Goal: Task Accomplishment & Management: Use online tool/utility

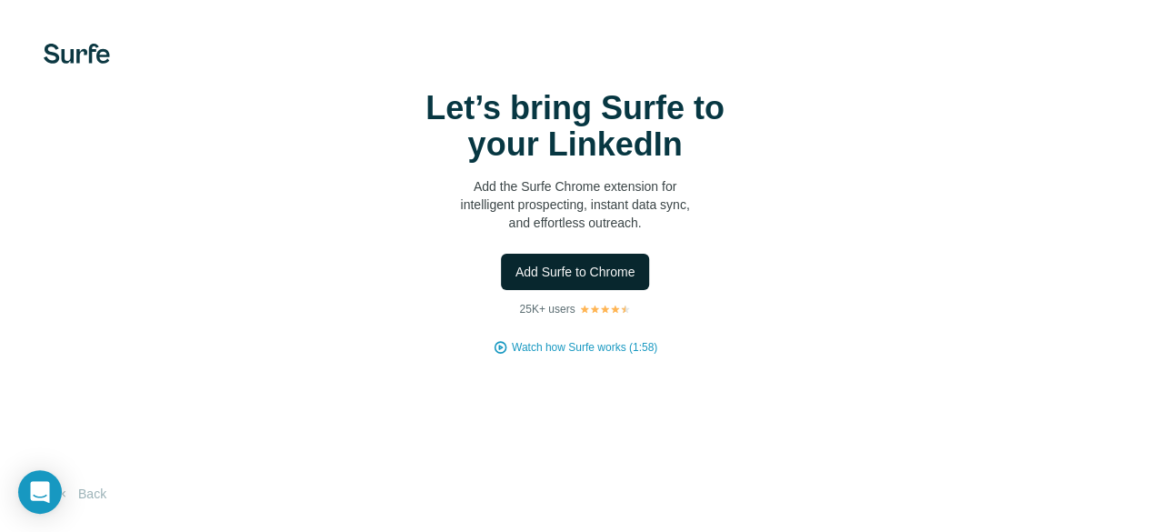
click at [515, 281] on span "Add Surfe to Chrome" at bounding box center [575, 272] width 120 height 18
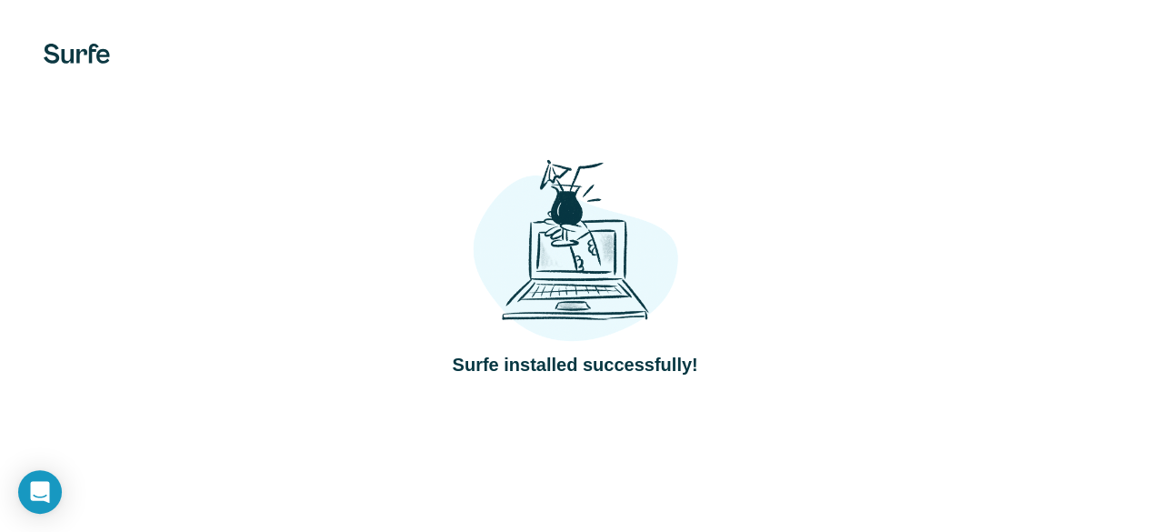
click at [508, 303] on div "Surfe installed successfully!" at bounding box center [574, 266] width 1077 height 223
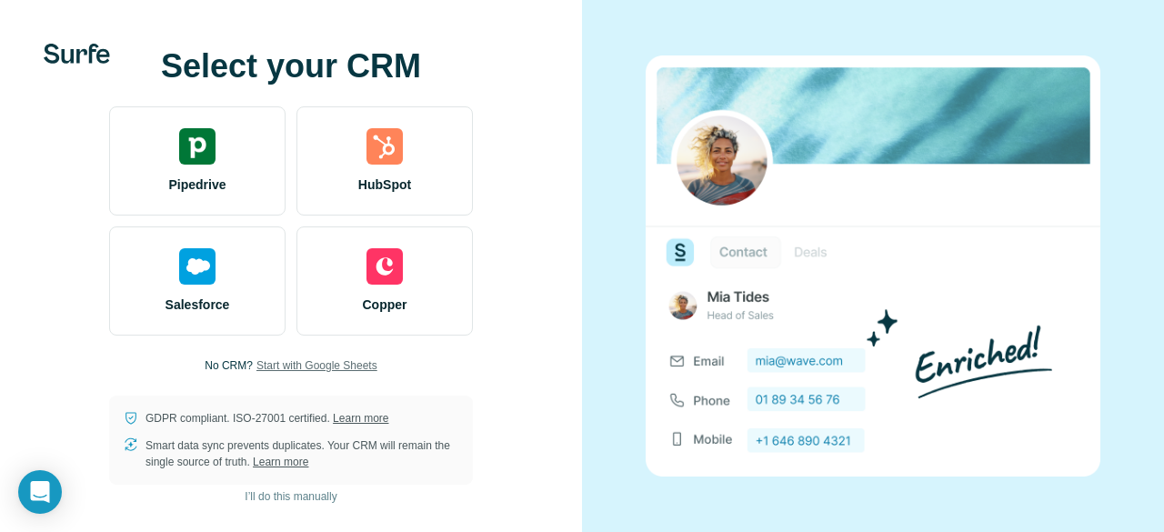
click at [322, 365] on span "Start with Google Sheets" at bounding box center [316, 365] width 121 height 16
click at [309, 493] on span "I’ll do this manually" at bounding box center [291, 496] width 92 height 16
click at [355, 357] on span "Start with Google Sheets" at bounding box center [316, 365] width 121 height 16
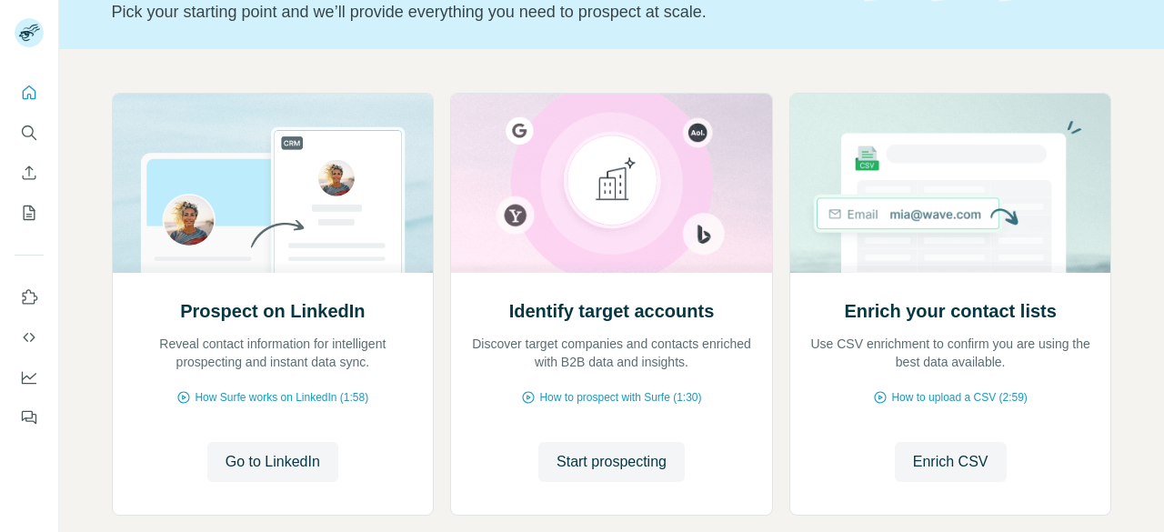
scroll to position [233, 0]
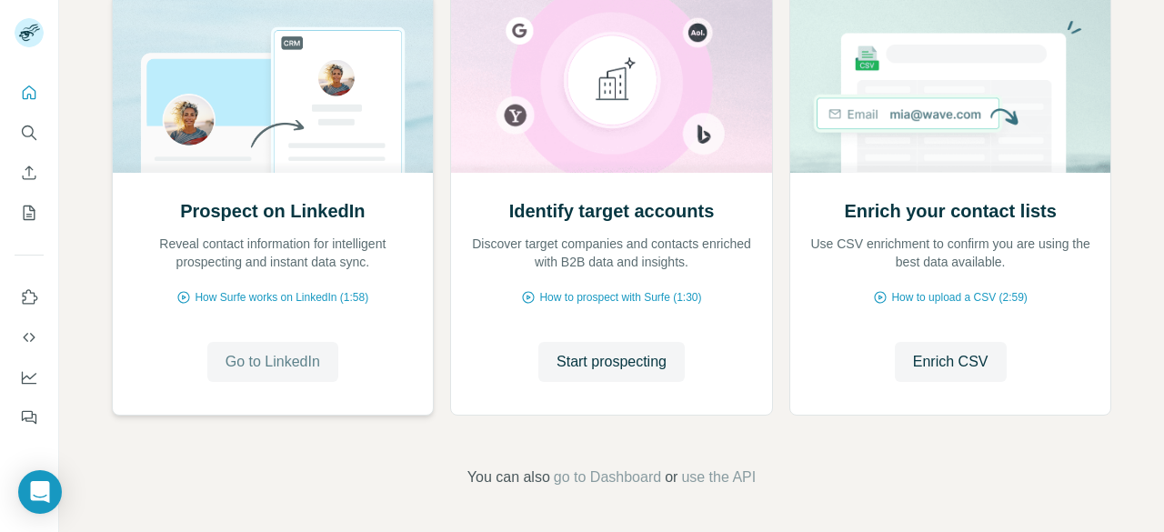
click at [294, 352] on span "Go to LinkedIn" at bounding box center [272, 362] width 95 height 22
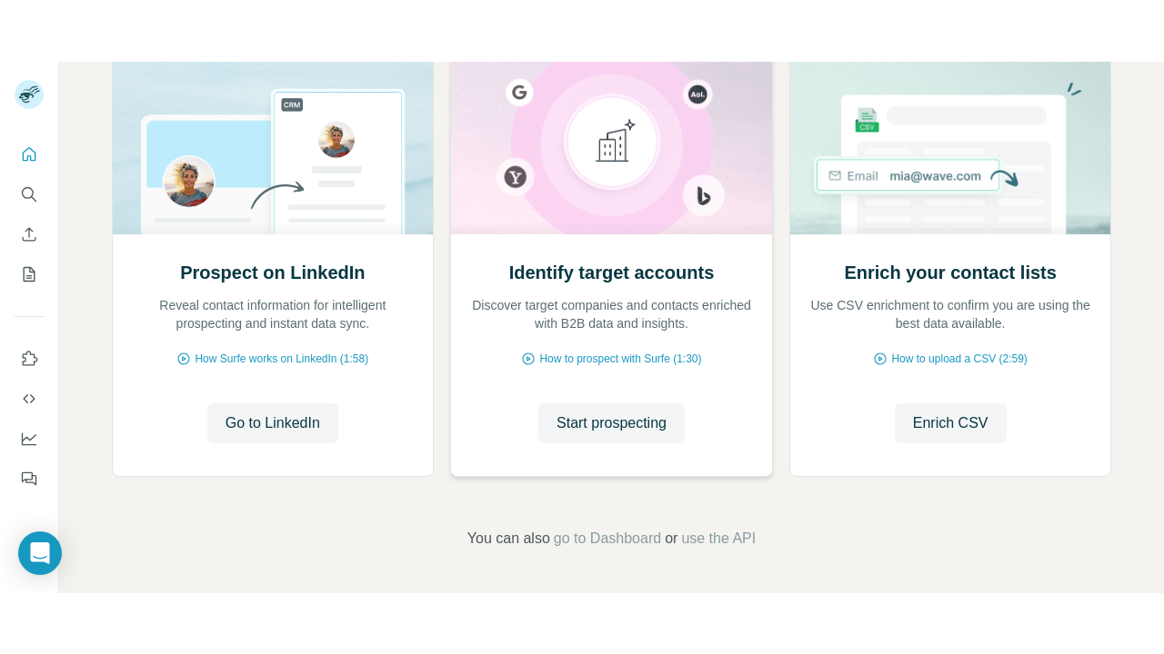
scroll to position [229, 0]
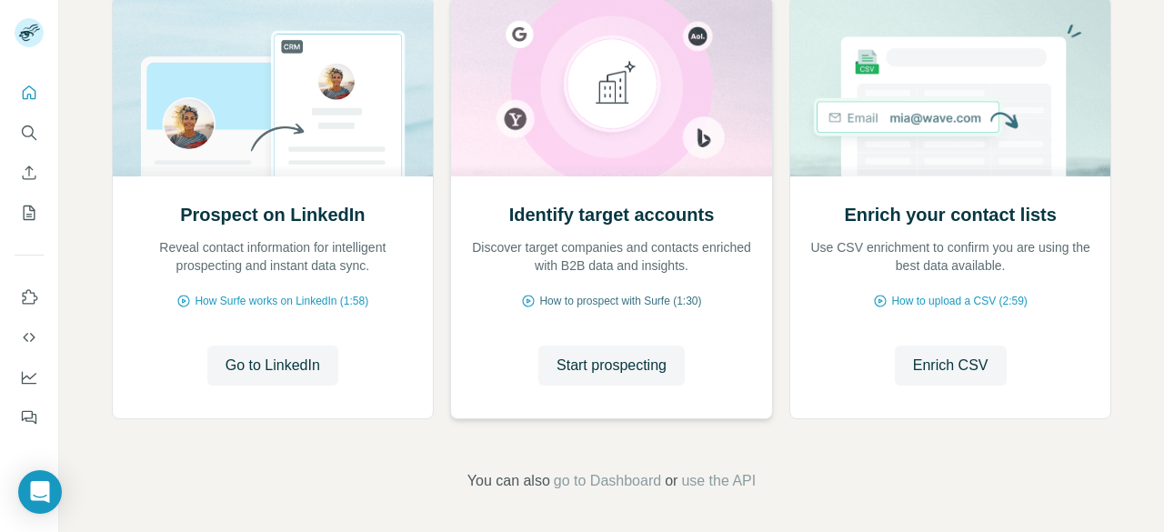
click at [617, 305] on span "How to prospect with Surfe (1:30)" at bounding box center [620, 301] width 162 height 16
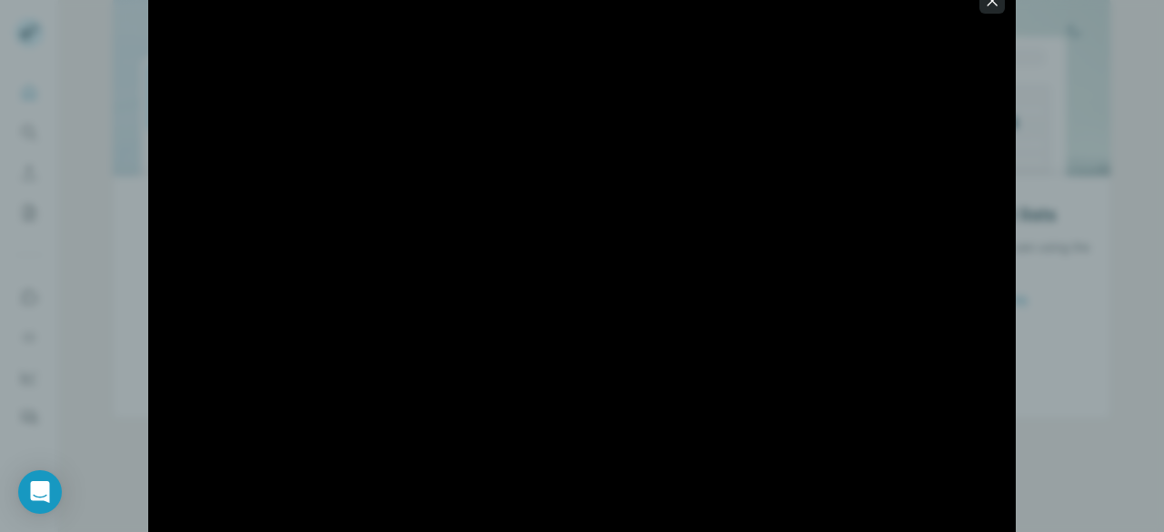
click at [993, 6] on icon "button" at bounding box center [992, 1] width 18 height 18
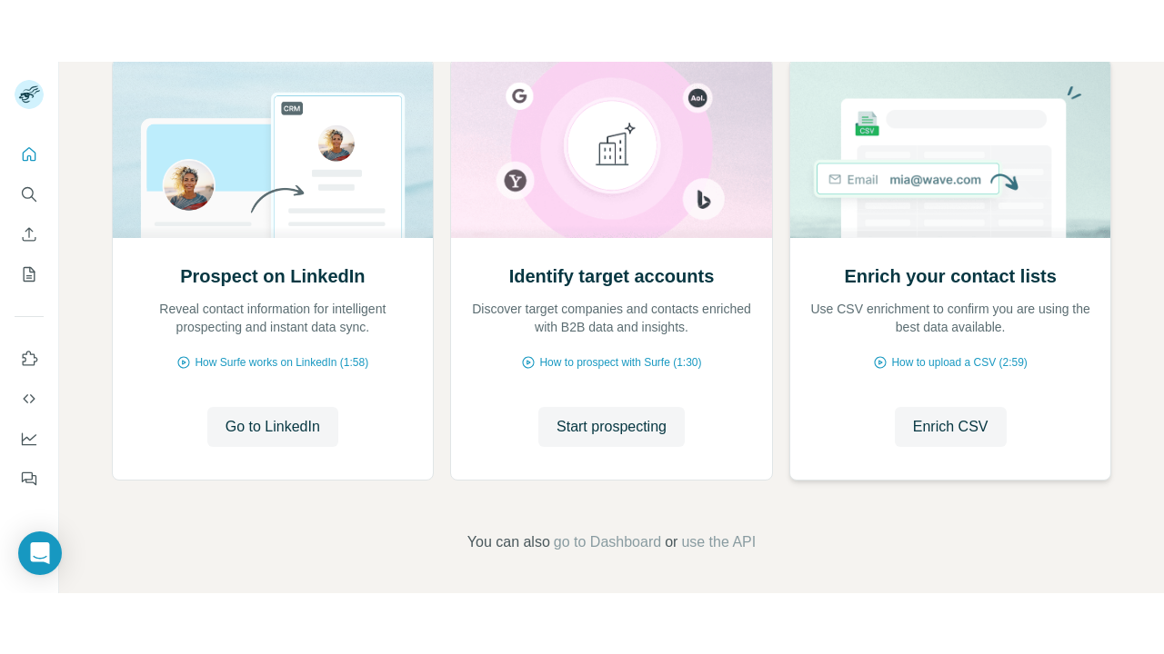
scroll to position [233, 0]
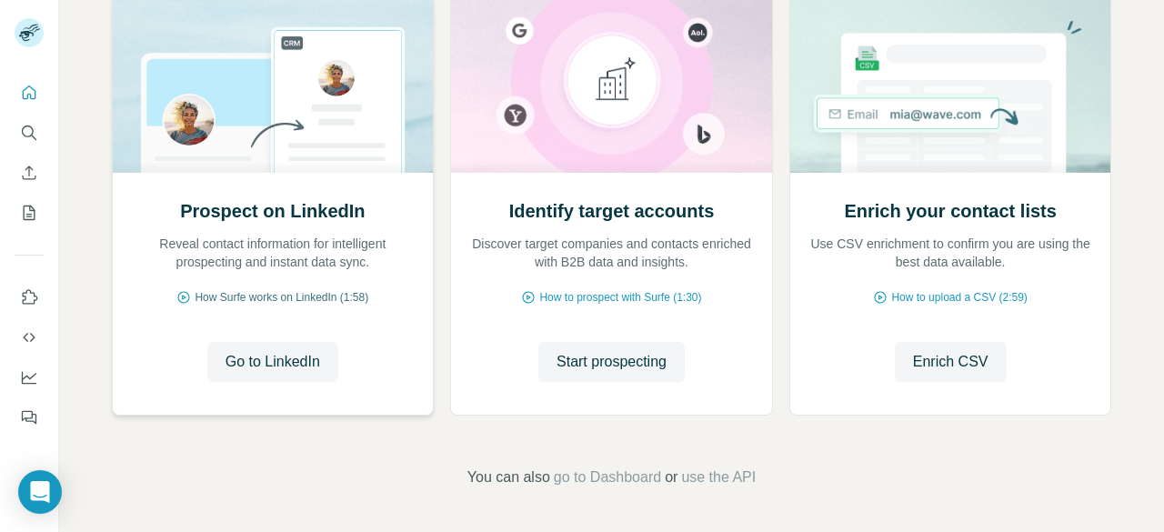
click at [278, 289] on span "How Surfe works on LinkedIn (1:58)" at bounding box center [282, 297] width 174 height 16
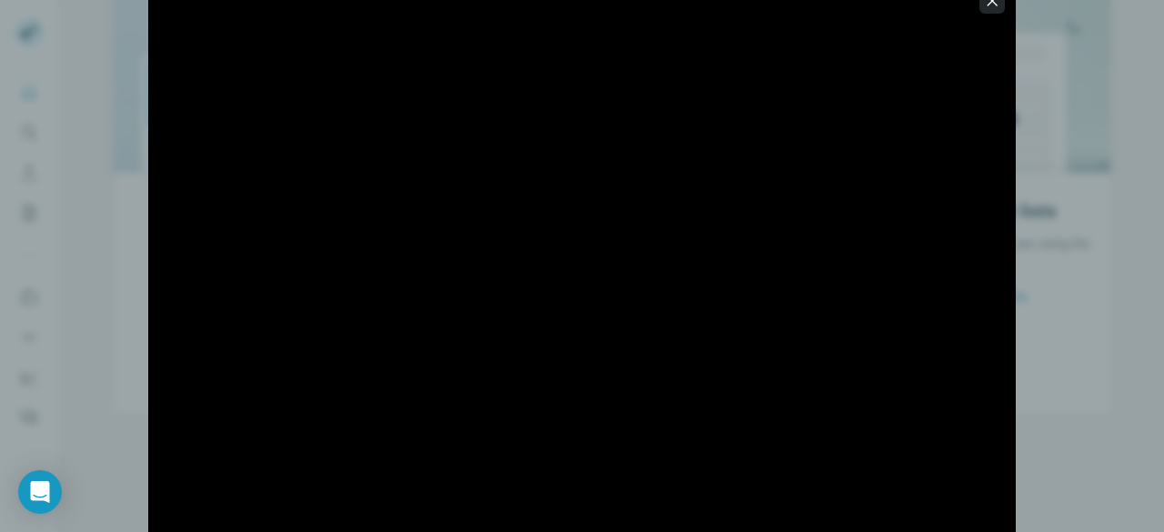
click at [994, 4] on icon "button" at bounding box center [992, 1] width 18 height 18
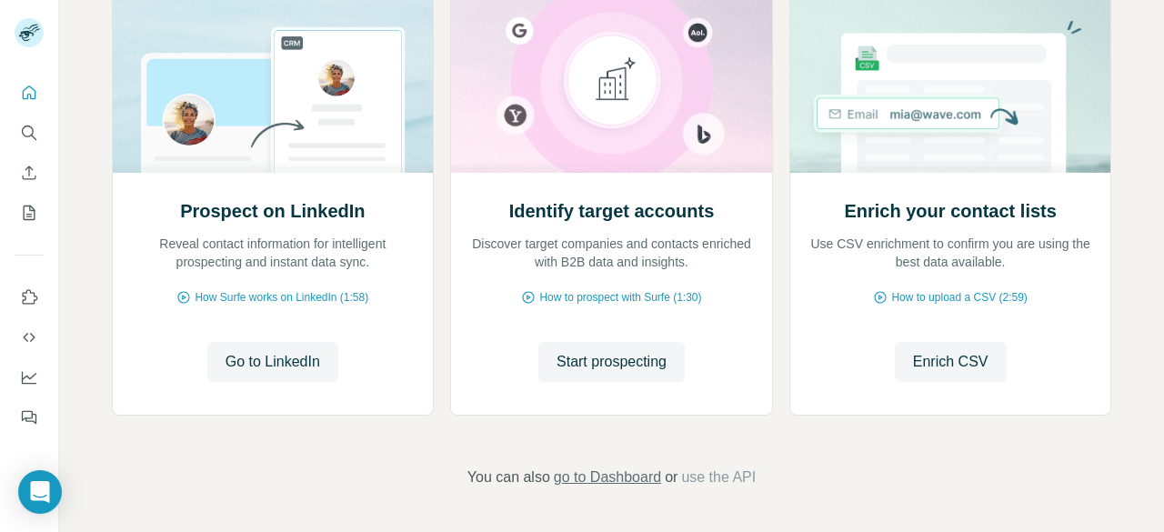
click at [633, 476] on span "go to Dashboard" at bounding box center [607, 477] width 107 height 22
